Goal: Transaction & Acquisition: Purchase product/service

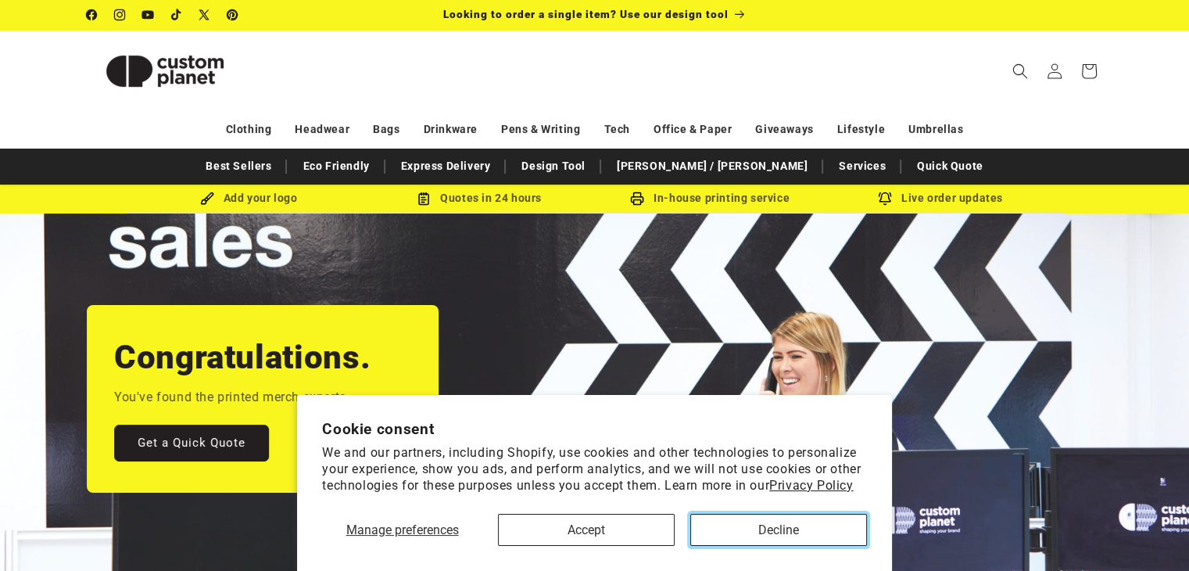
click at [758, 537] on button "Decline" at bounding box center [778, 529] width 177 height 32
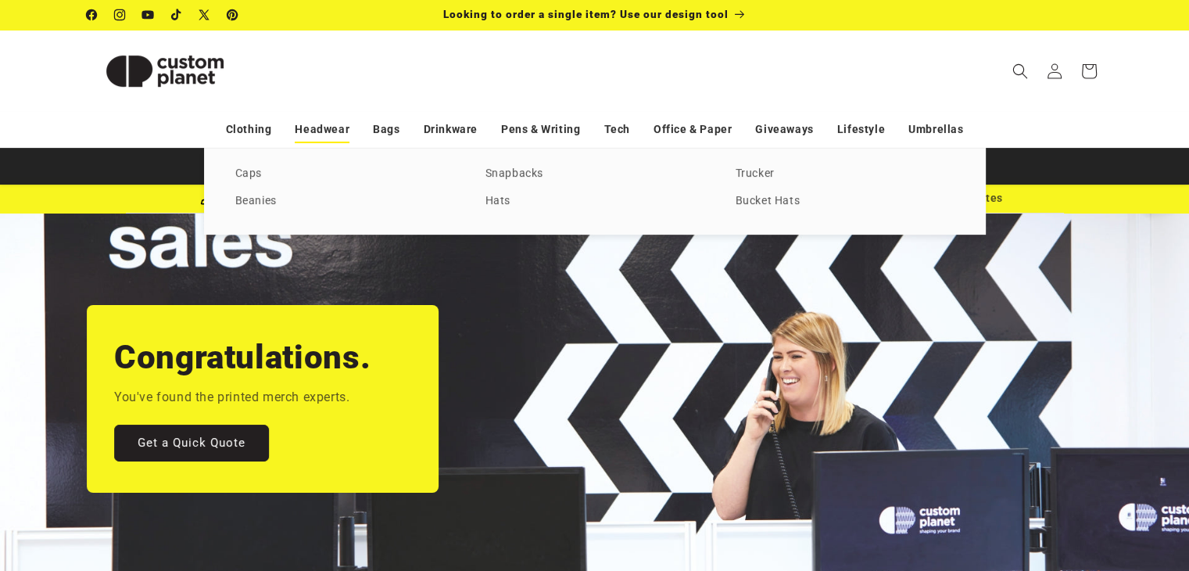
click at [319, 134] on link "Headwear" at bounding box center [322, 129] width 55 height 27
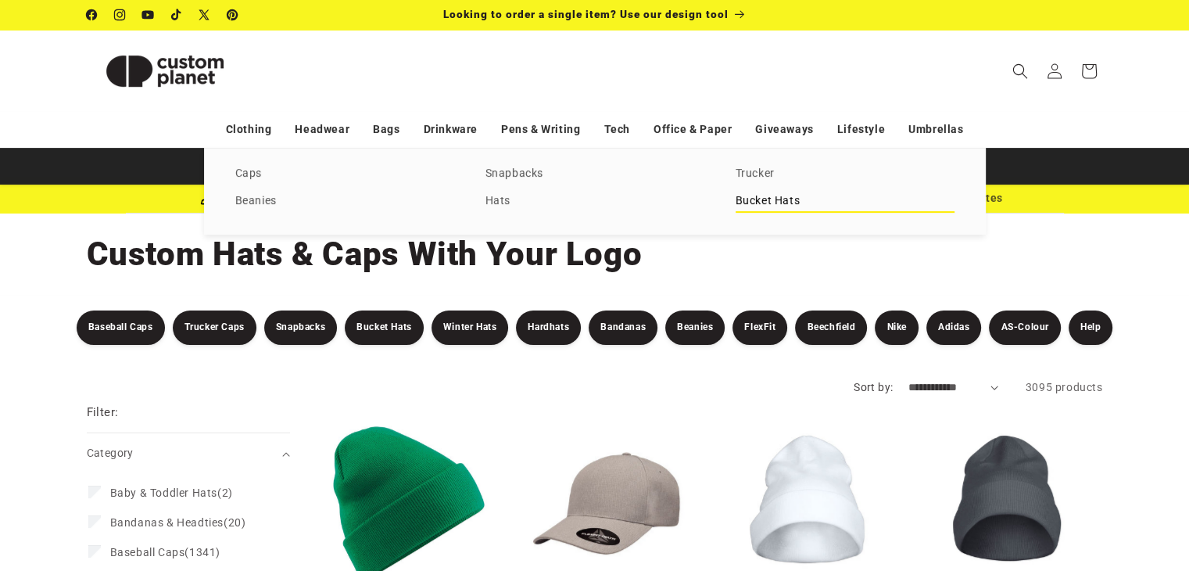
click at [747, 200] on link "Bucket Hats" at bounding box center [844, 201] width 219 height 21
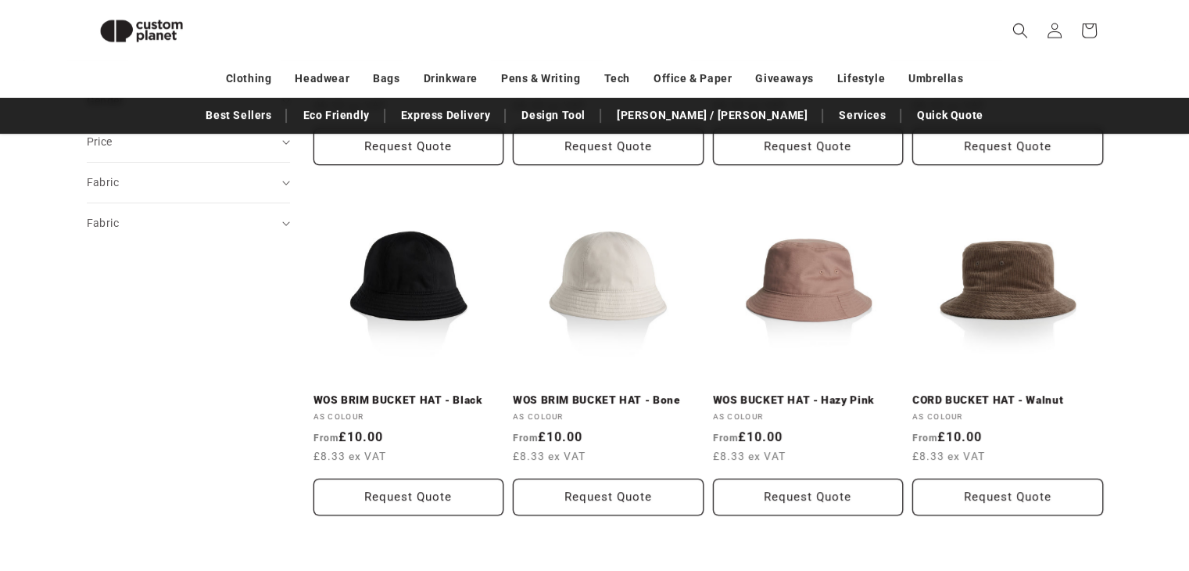
scroll to position [491, 0]
